Goal: Find specific fact: Find specific fact

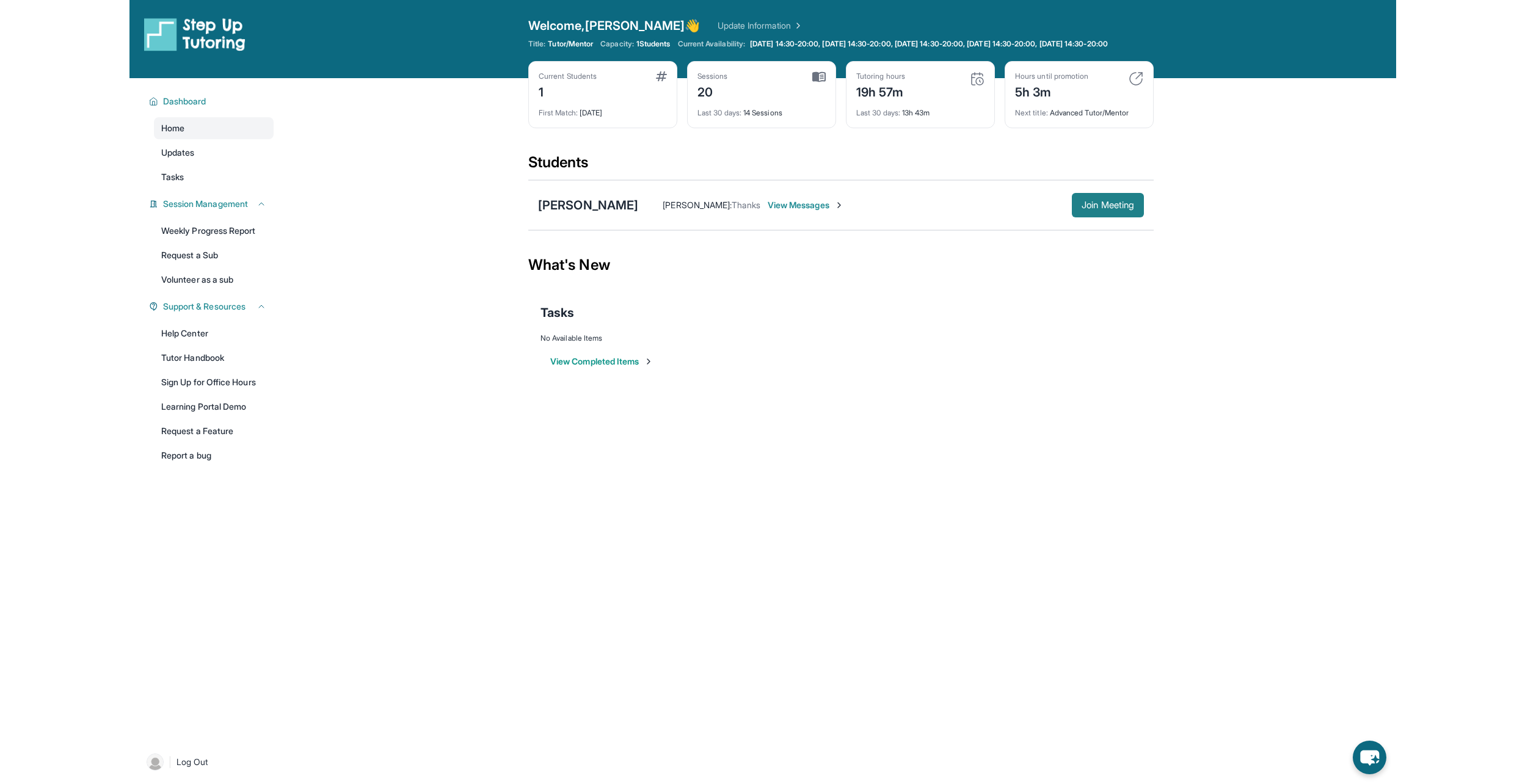
scroll to position [88, 0]
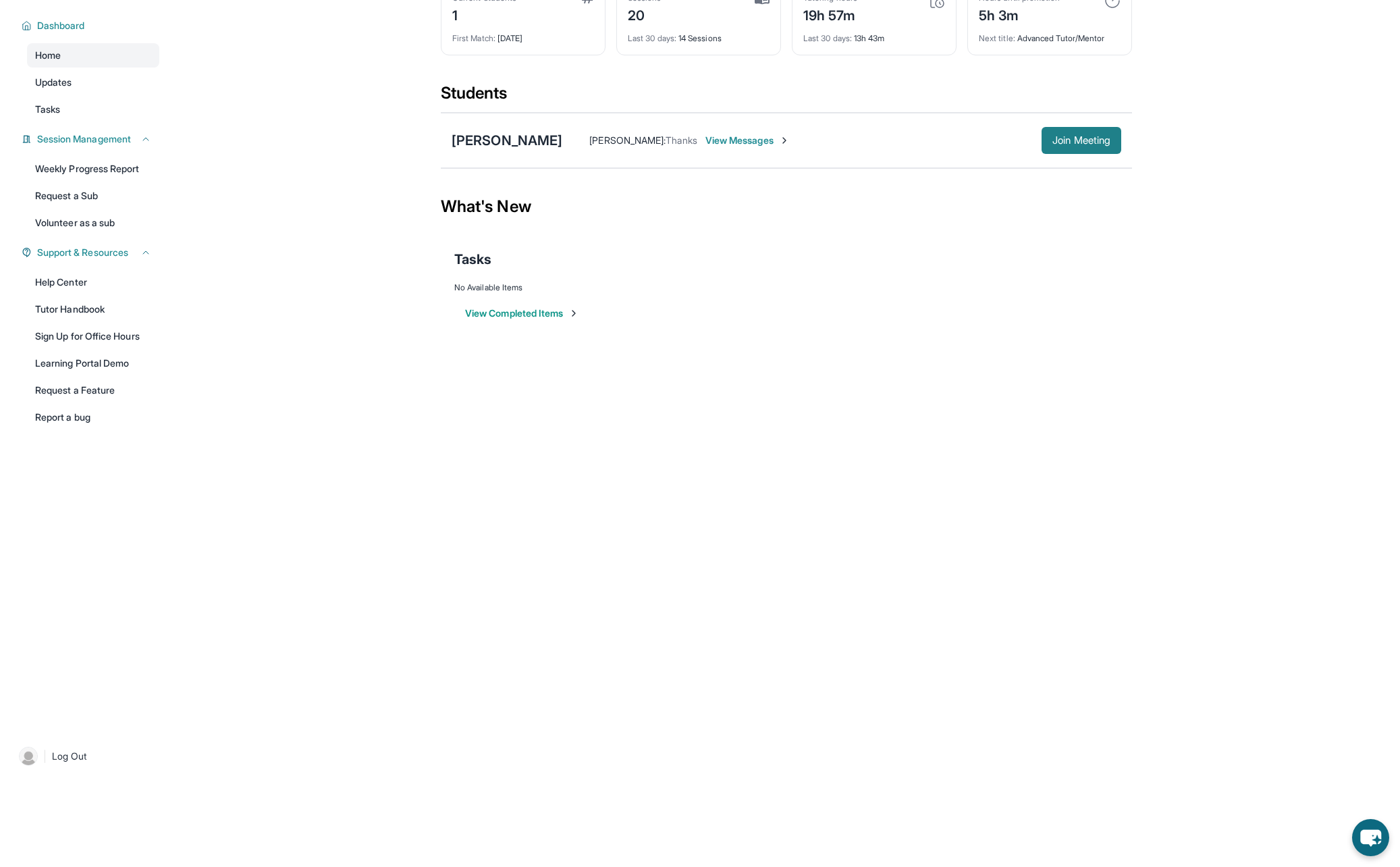
click at [1115, 133] on button "Join Meeting" at bounding box center [1081, 141] width 79 height 27
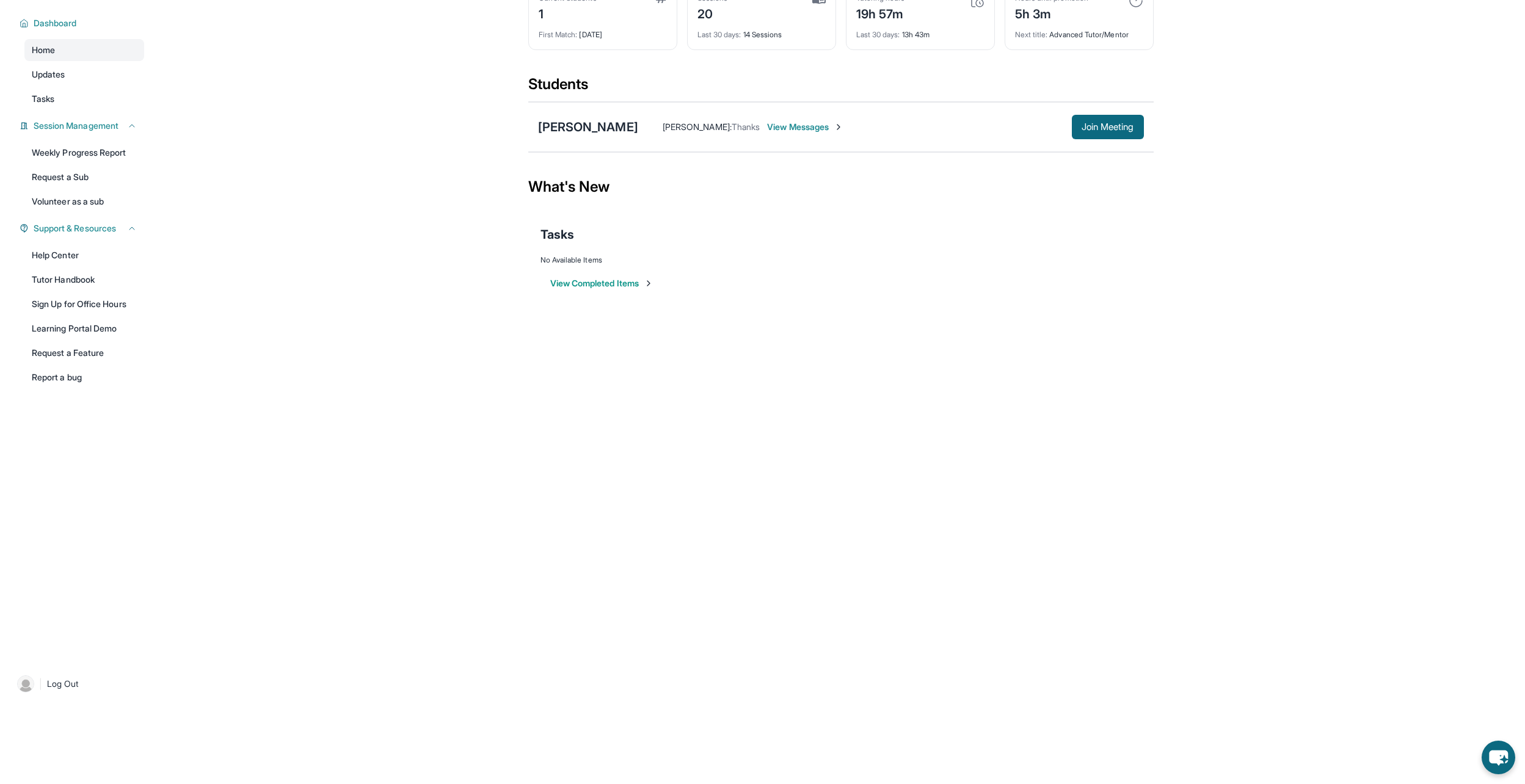
click at [798, 126] on span "View Messages" at bounding box center [805, 127] width 76 height 12
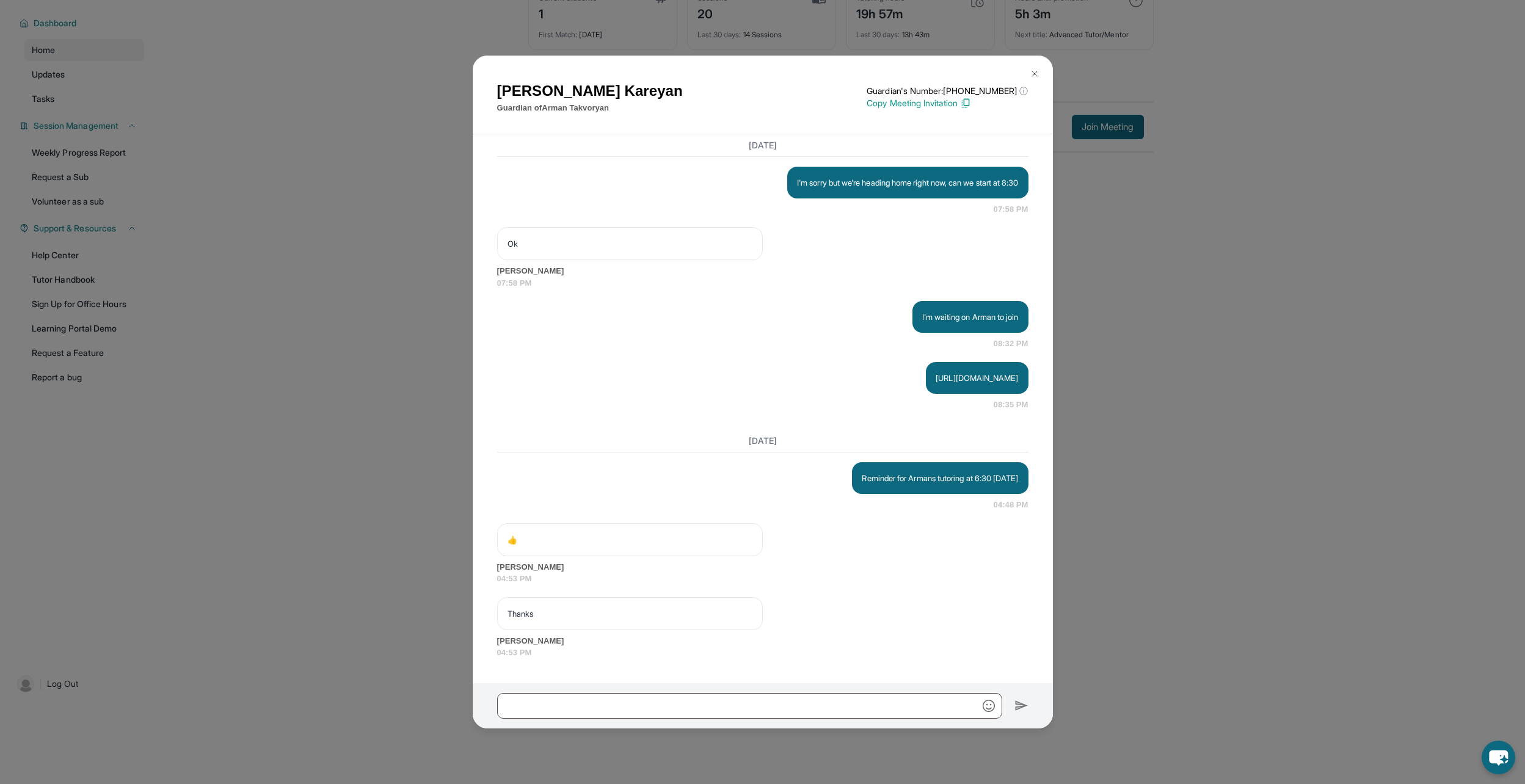
scroll to position [9792, 0]
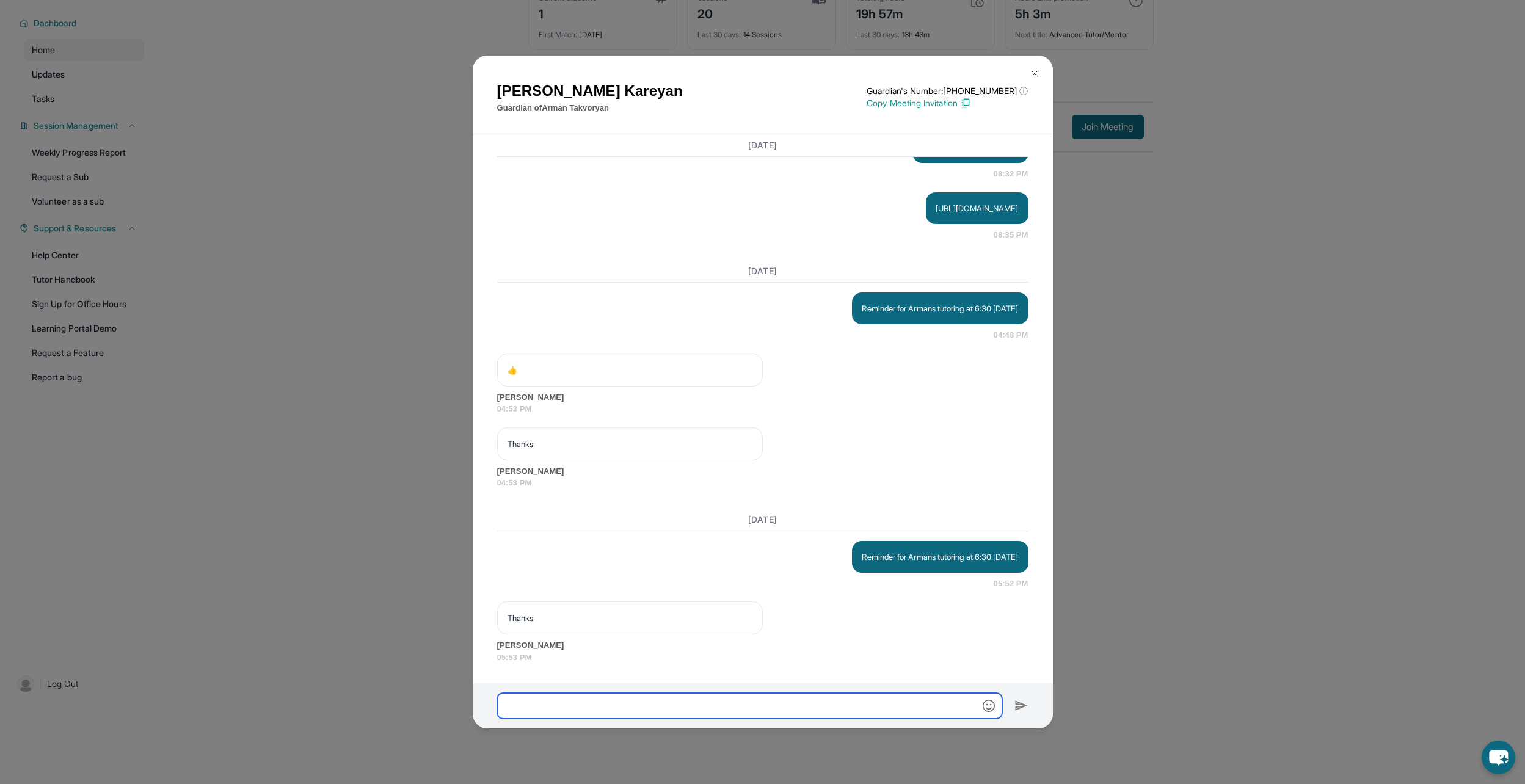
click at [752, 701] on input "text" at bounding box center [749, 706] width 505 height 26
drag, startPoint x: 771, startPoint y: 604, endPoint x: 636, endPoint y: 633, distance: 138.1
click at [640, 705] on input "text" at bounding box center [749, 706] width 505 height 26
type input "**********"
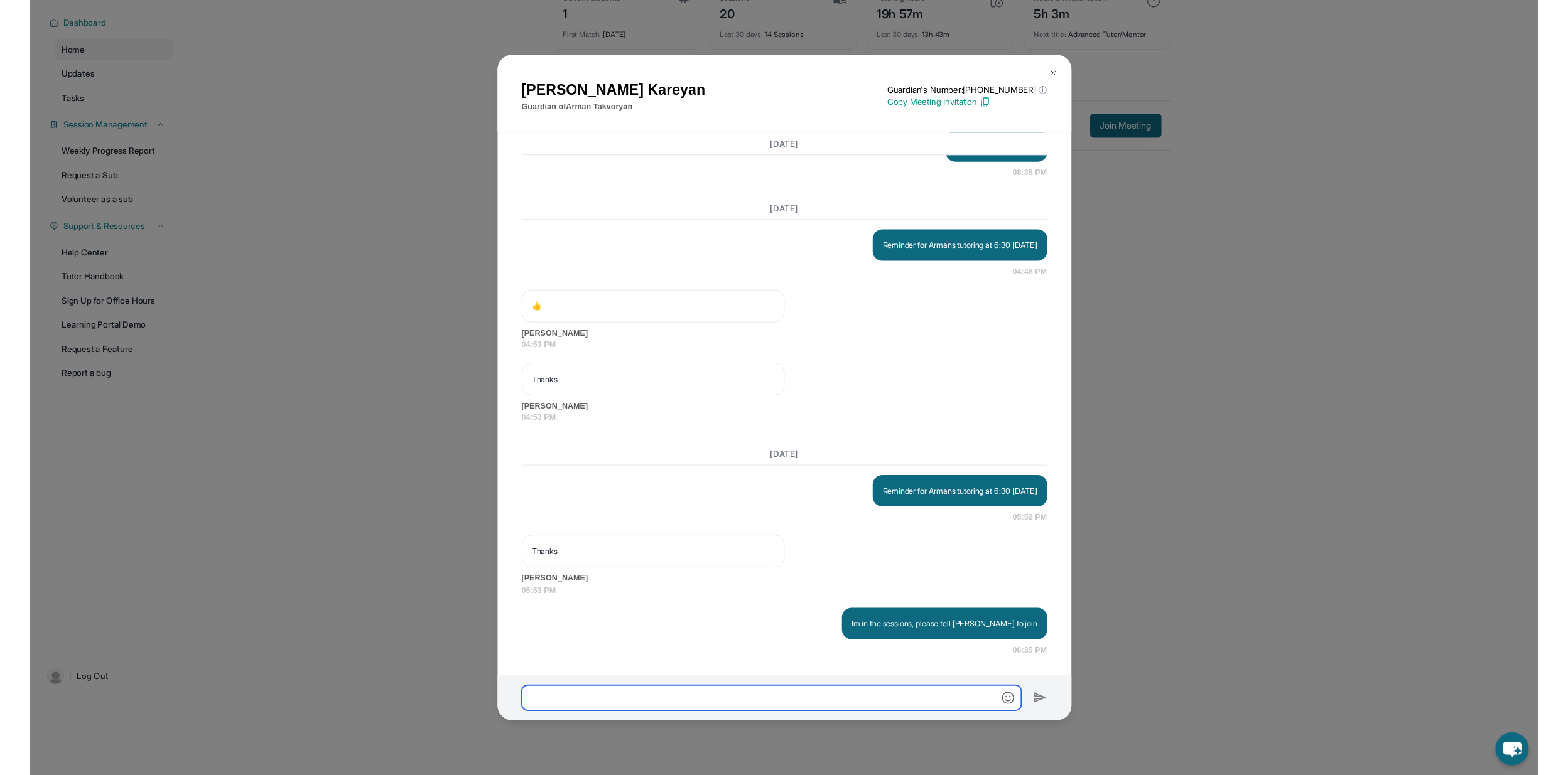
scroll to position [10132, 0]
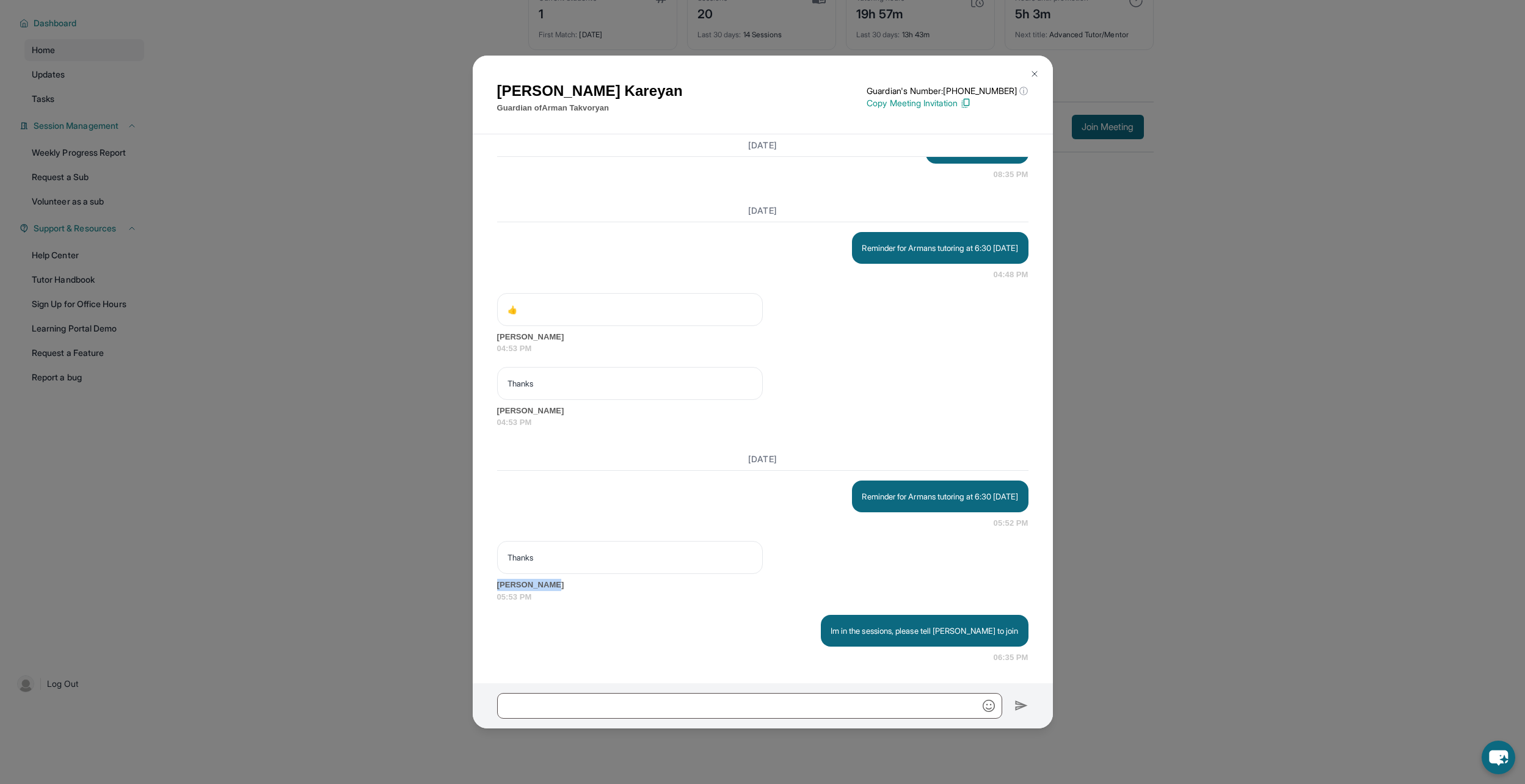
click at [1194, 565] on div "[PERSON_NAME] Guardian of [PERSON_NAME] Guardian's Number: [PHONE_NUMBER] ⓘ Thi…" at bounding box center [762, 392] width 1525 height 784
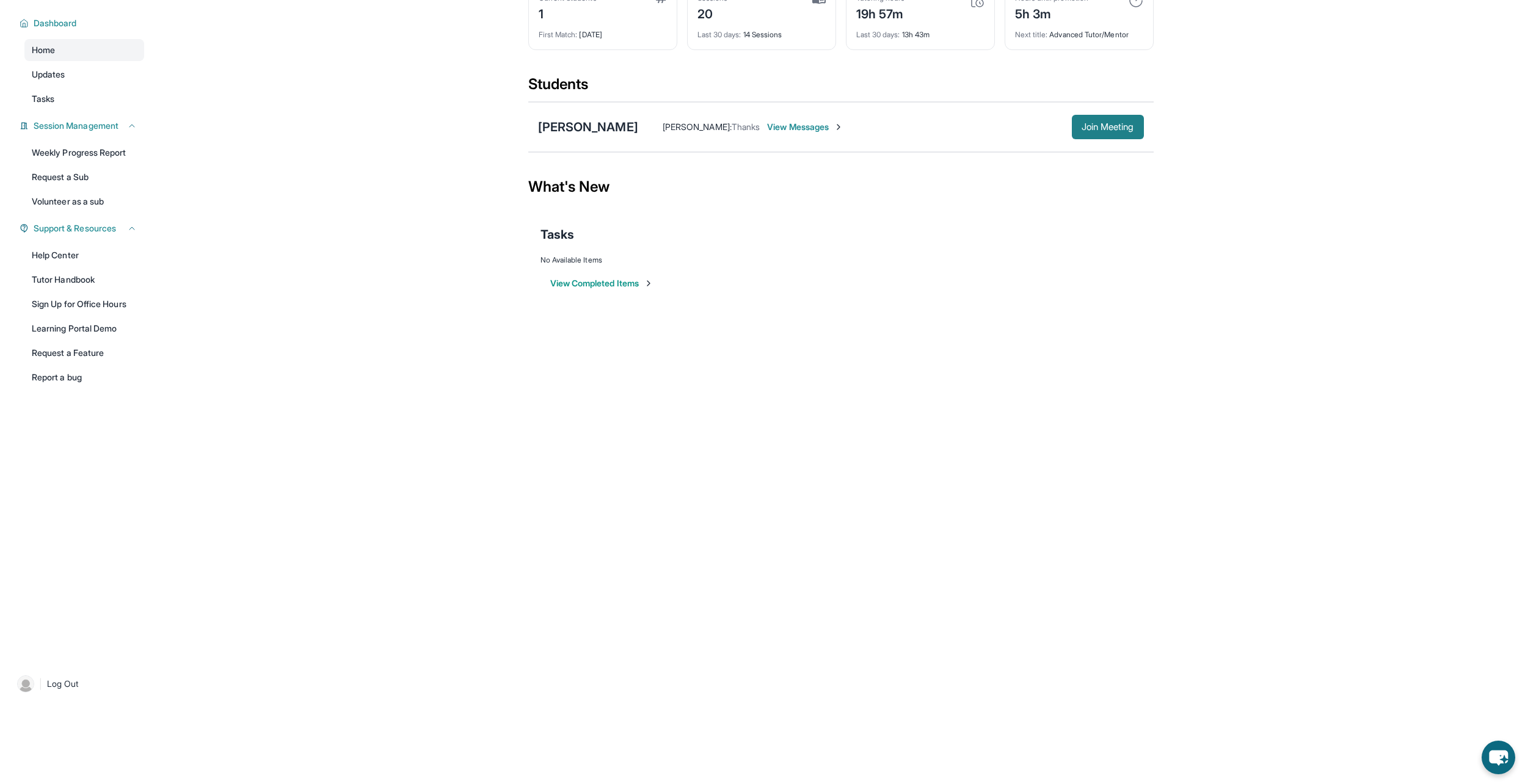
click at [1105, 129] on span "Join Meeting" at bounding box center [1107, 127] width 52 height 8
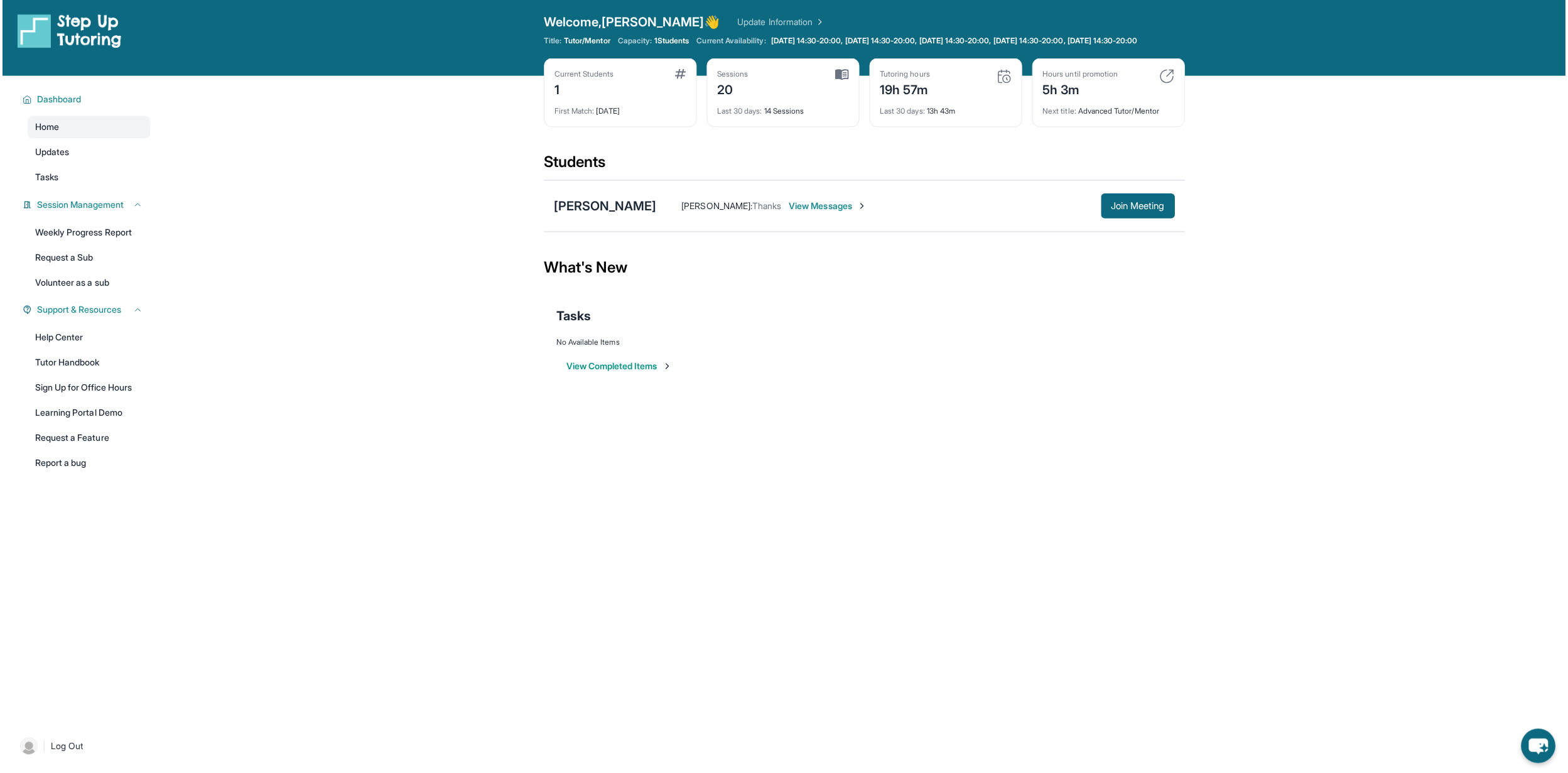
scroll to position [0, 0]
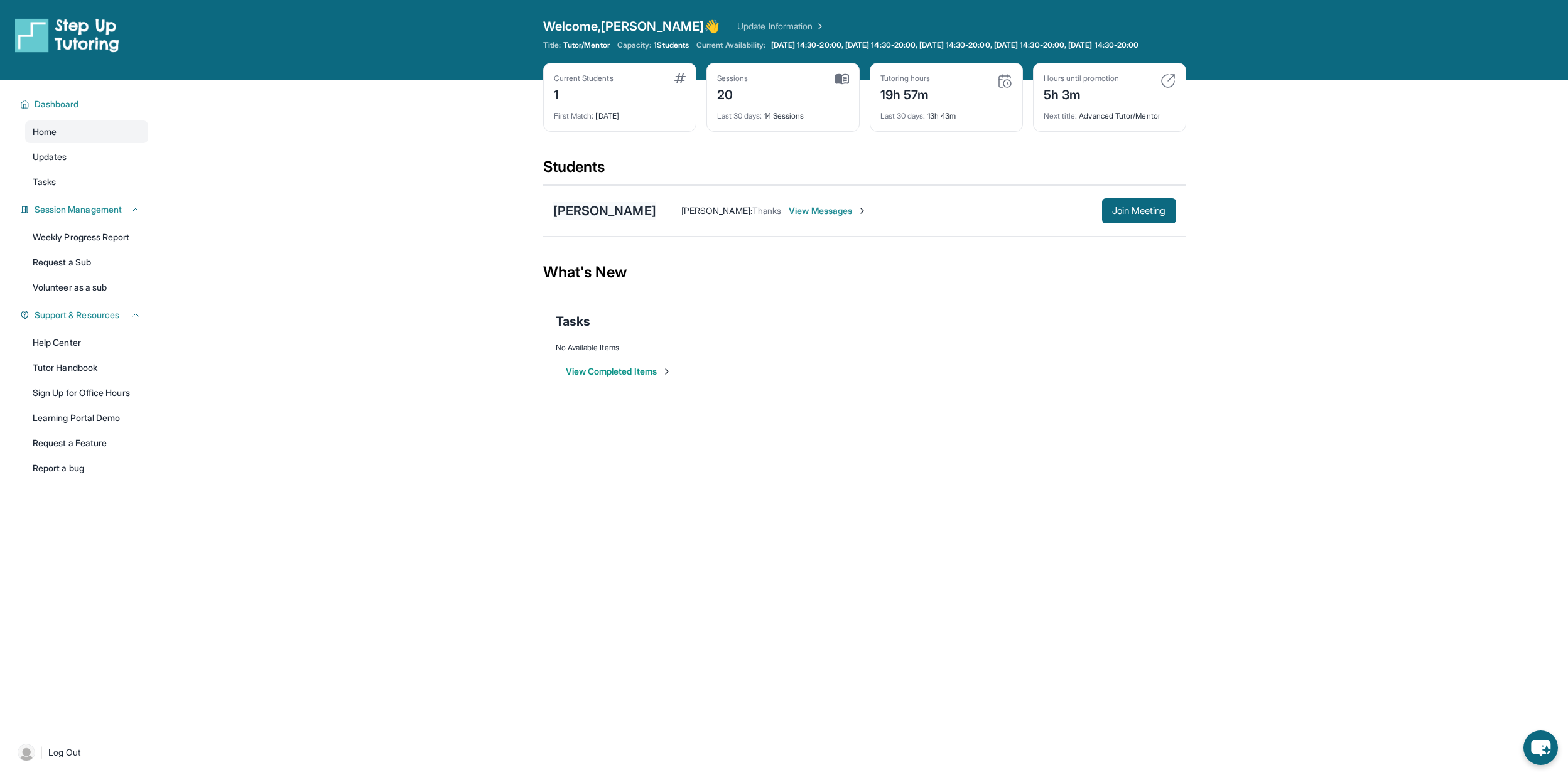
click at [644, 219] on div "[PERSON_NAME]" at bounding box center [605, 211] width 103 height 18
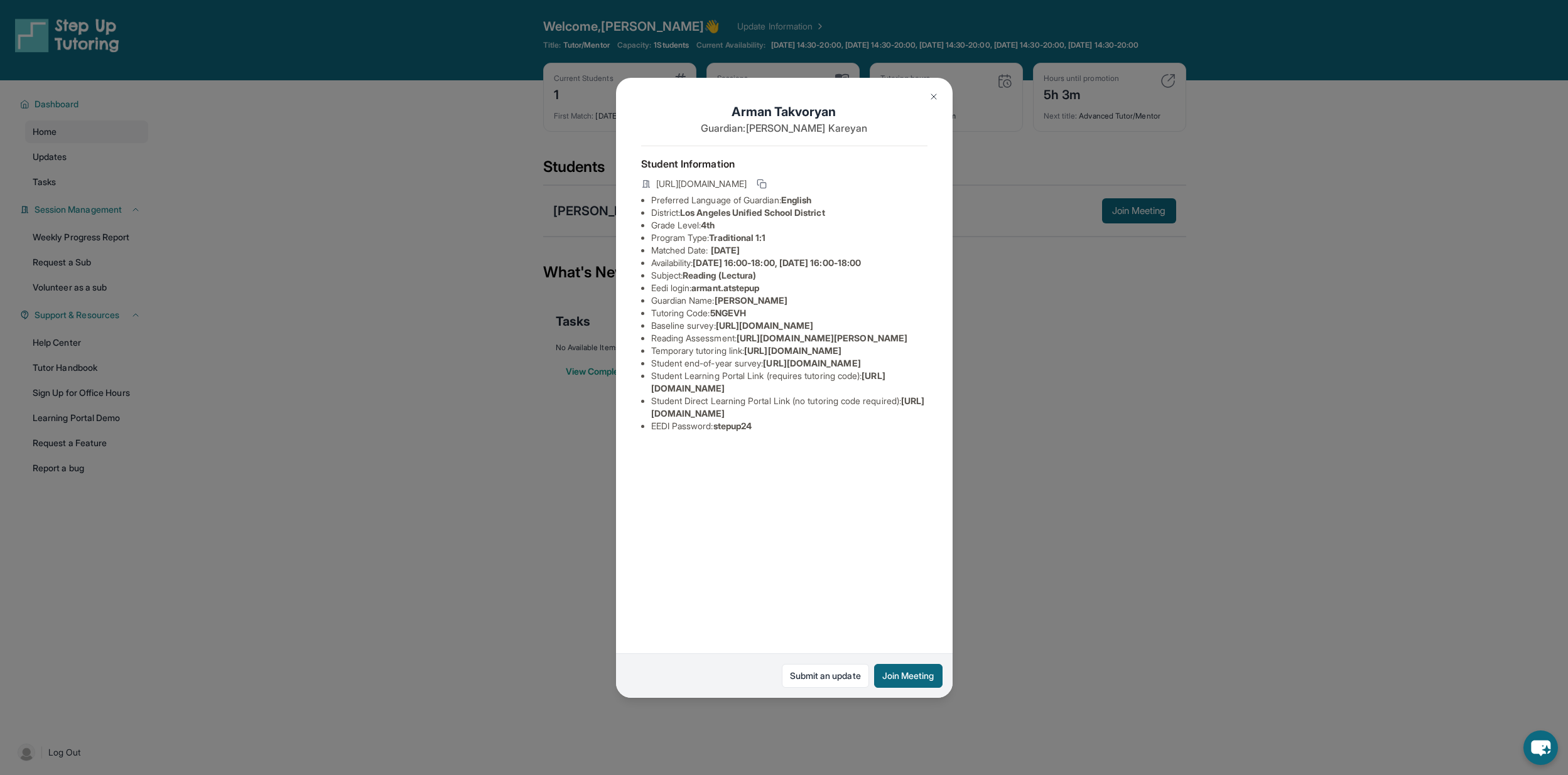
click at [726, 288] on span "armant.atstepup" at bounding box center [724, 288] width 68 height 11
drag, startPoint x: 726, startPoint y: 288, endPoint x: 756, endPoint y: 291, distance: 30.1
click at [756, 291] on span "armant.atstepup" at bounding box center [724, 288] width 68 height 11
drag, startPoint x: 772, startPoint y: 288, endPoint x: 698, endPoint y: 289, distance: 74.0
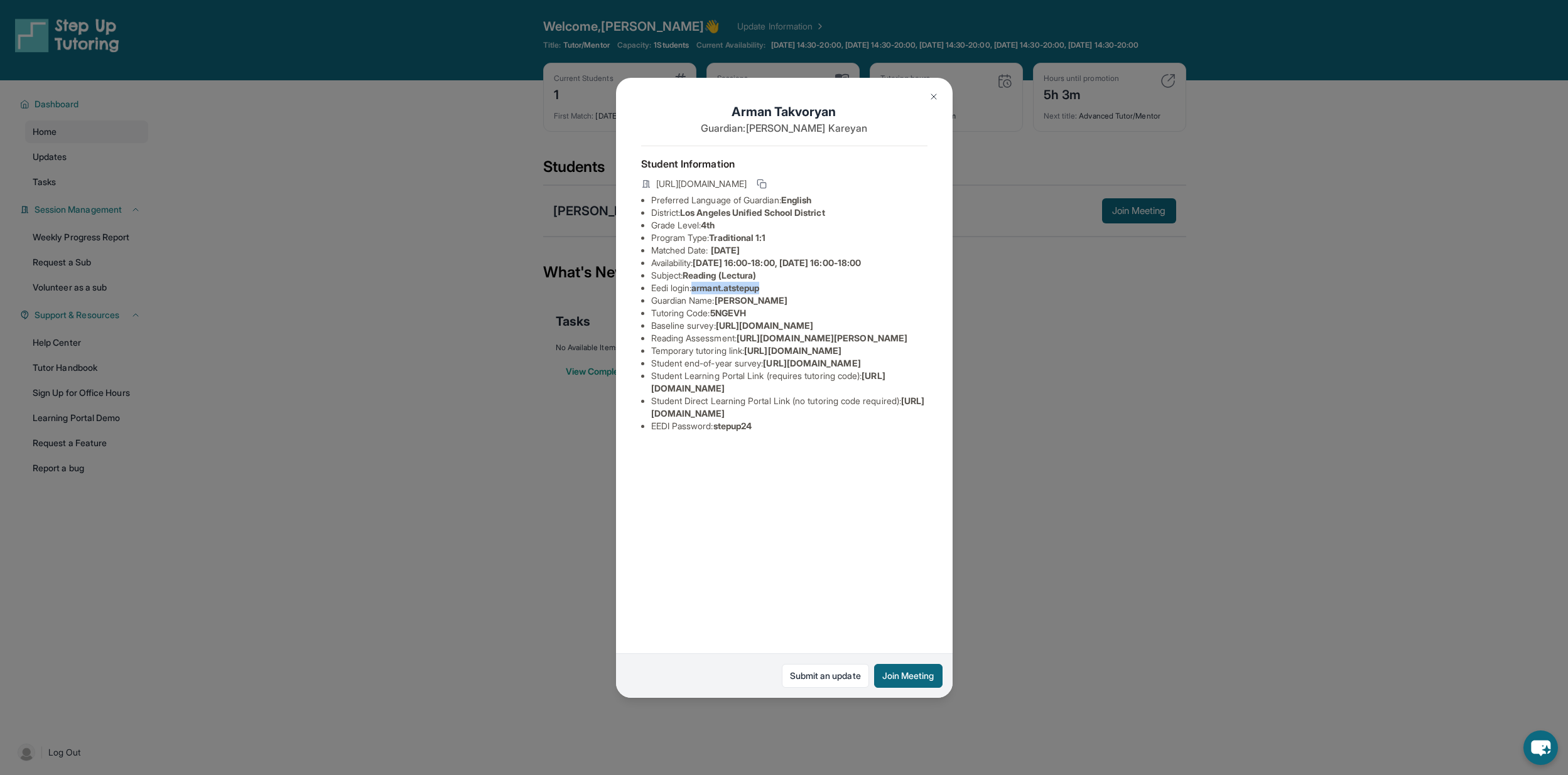
click at [698, 289] on li "Eedi login : armant.atstepup" at bounding box center [789, 288] width 276 height 12
copy span "armant.atstepup"
click at [742, 431] on span "stepup24" at bounding box center [733, 426] width 39 height 11
copy span "stepup24"
